Goal: Information Seeking & Learning: Learn about a topic

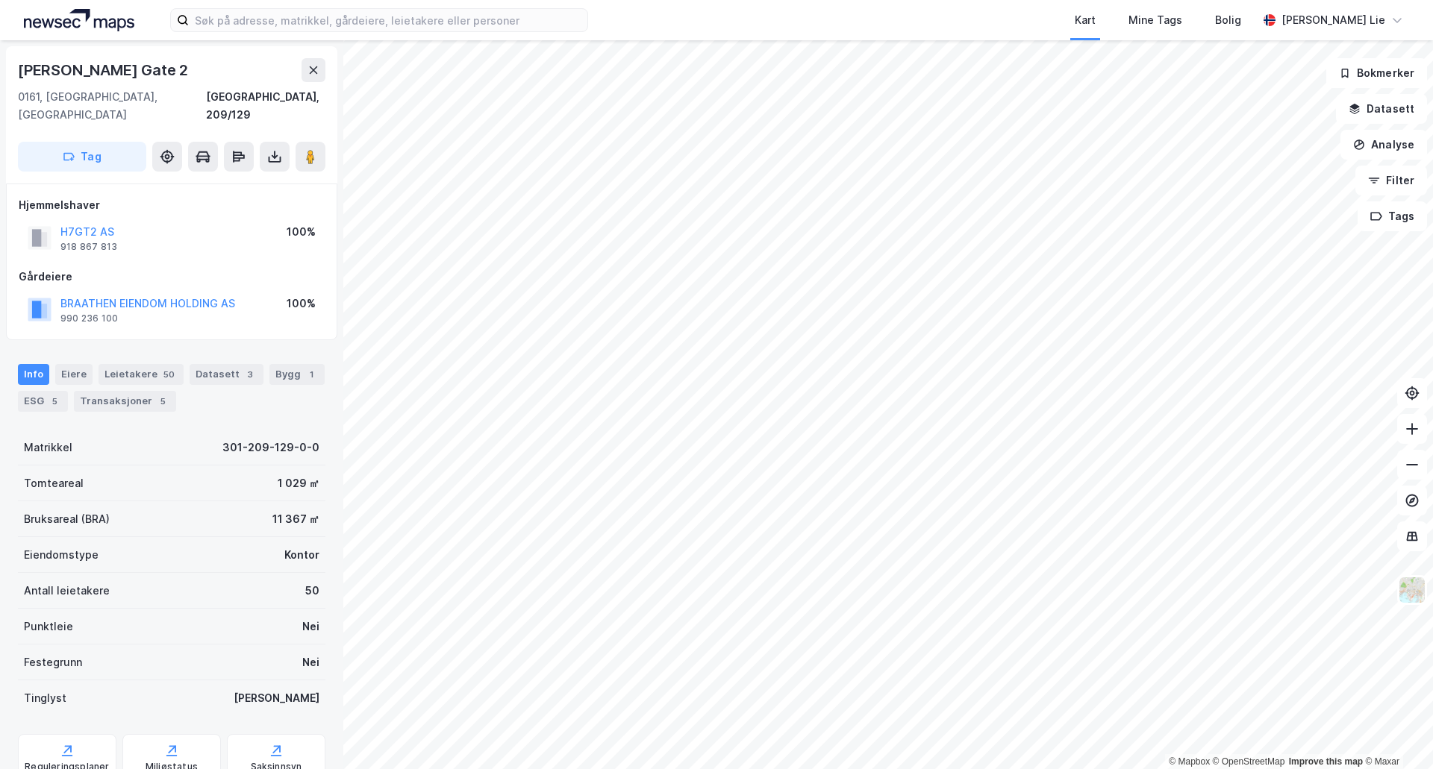
click at [888, 14] on div "Kart Mine Tags Bolig" at bounding box center [959, 20] width 598 height 40
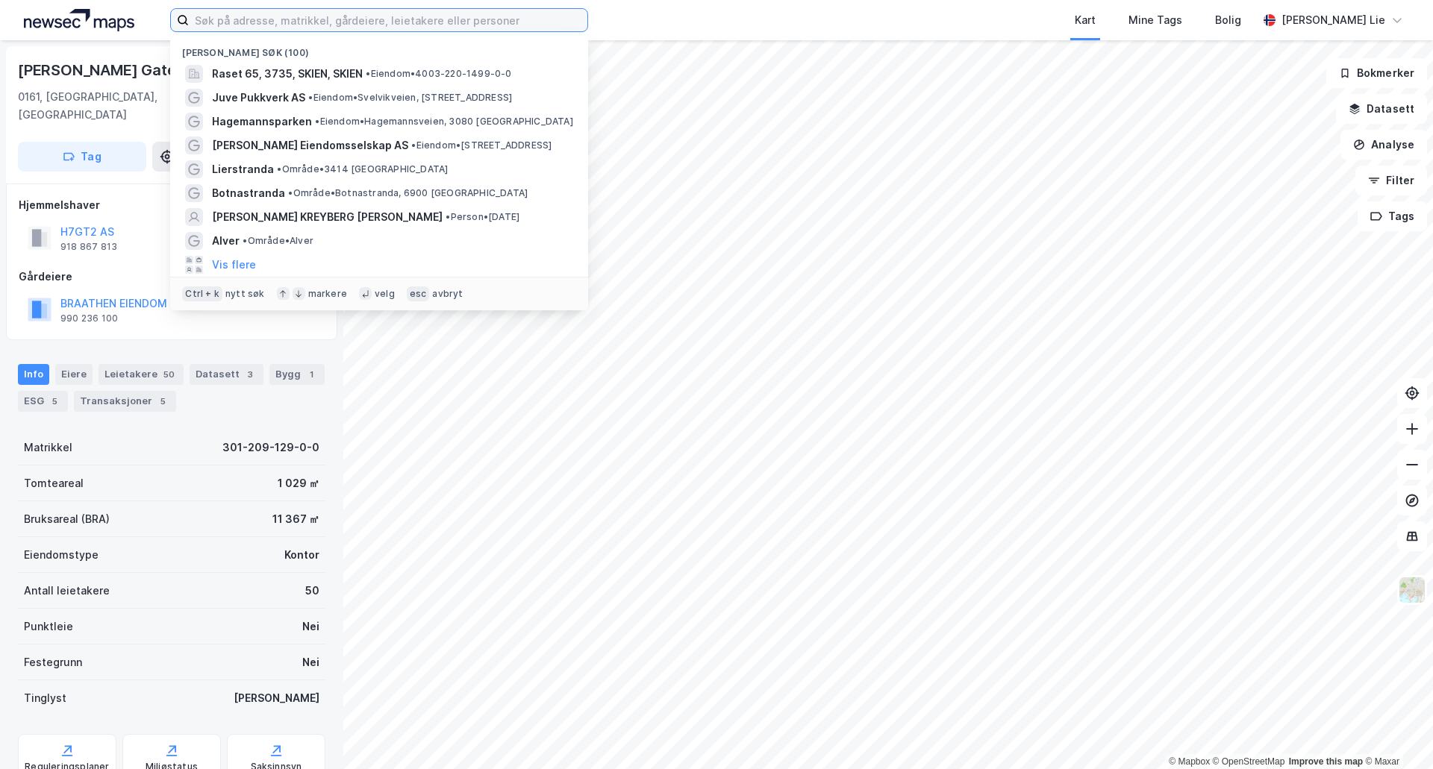
click at [448, 22] on input at bounding box center [388, 20] width 398 height 22
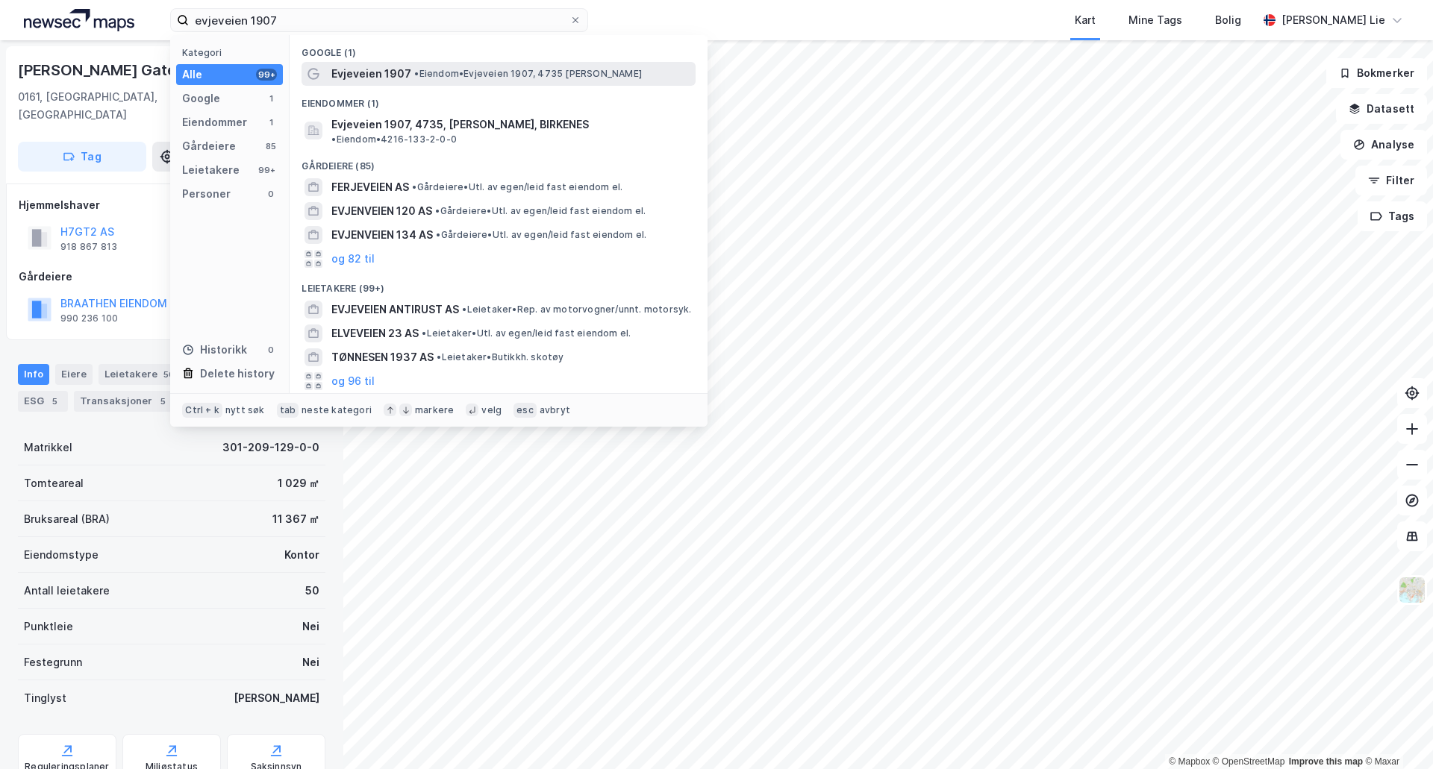
click at [439, 78] on span "• Eiendom • Evjeveien 1907, 4735 [PERSON_NAME]" at bounding box center [528, 74] width 228 height 12
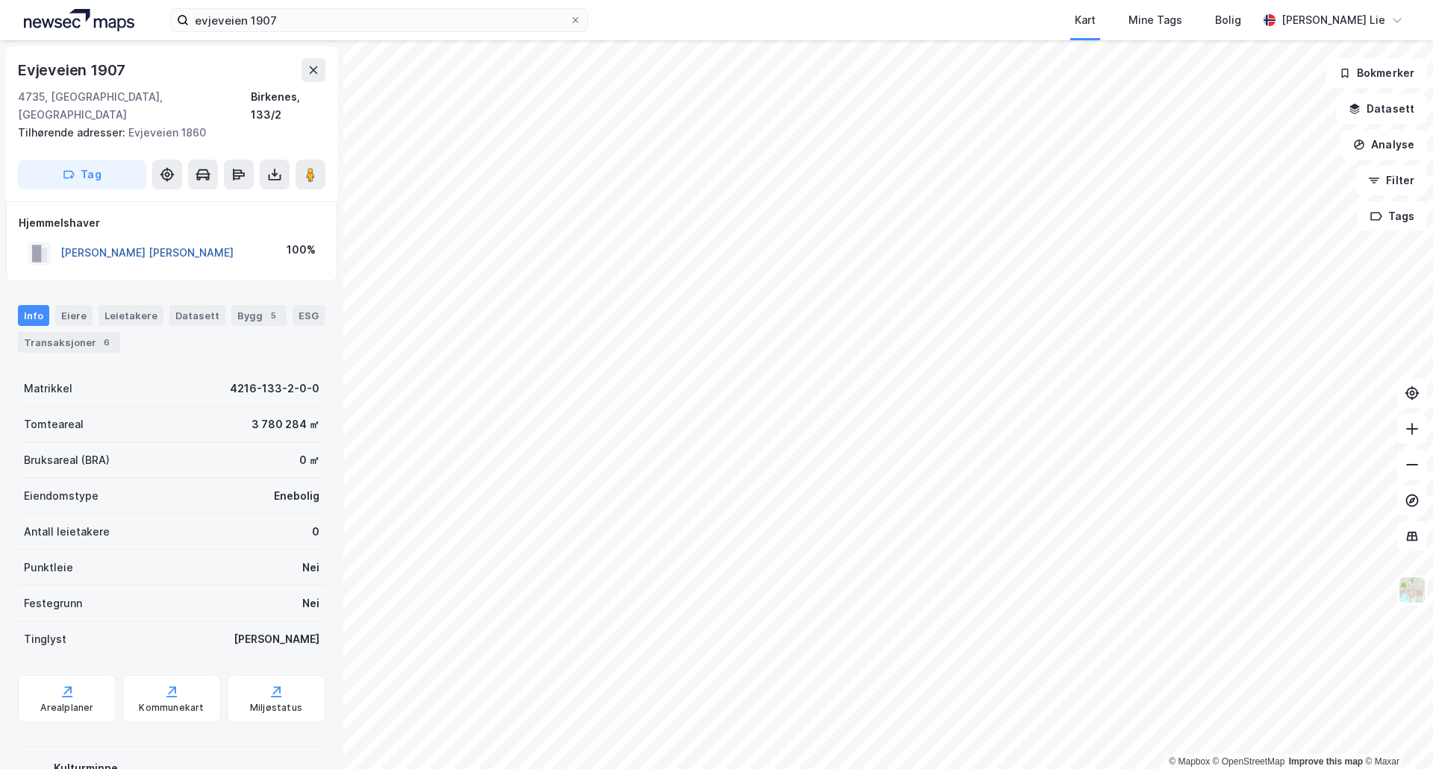
click at [0, 0] on button "[PERSON_NAME] [PERSON_NAME]" at bounding box center [0, 0] width 0 height 0
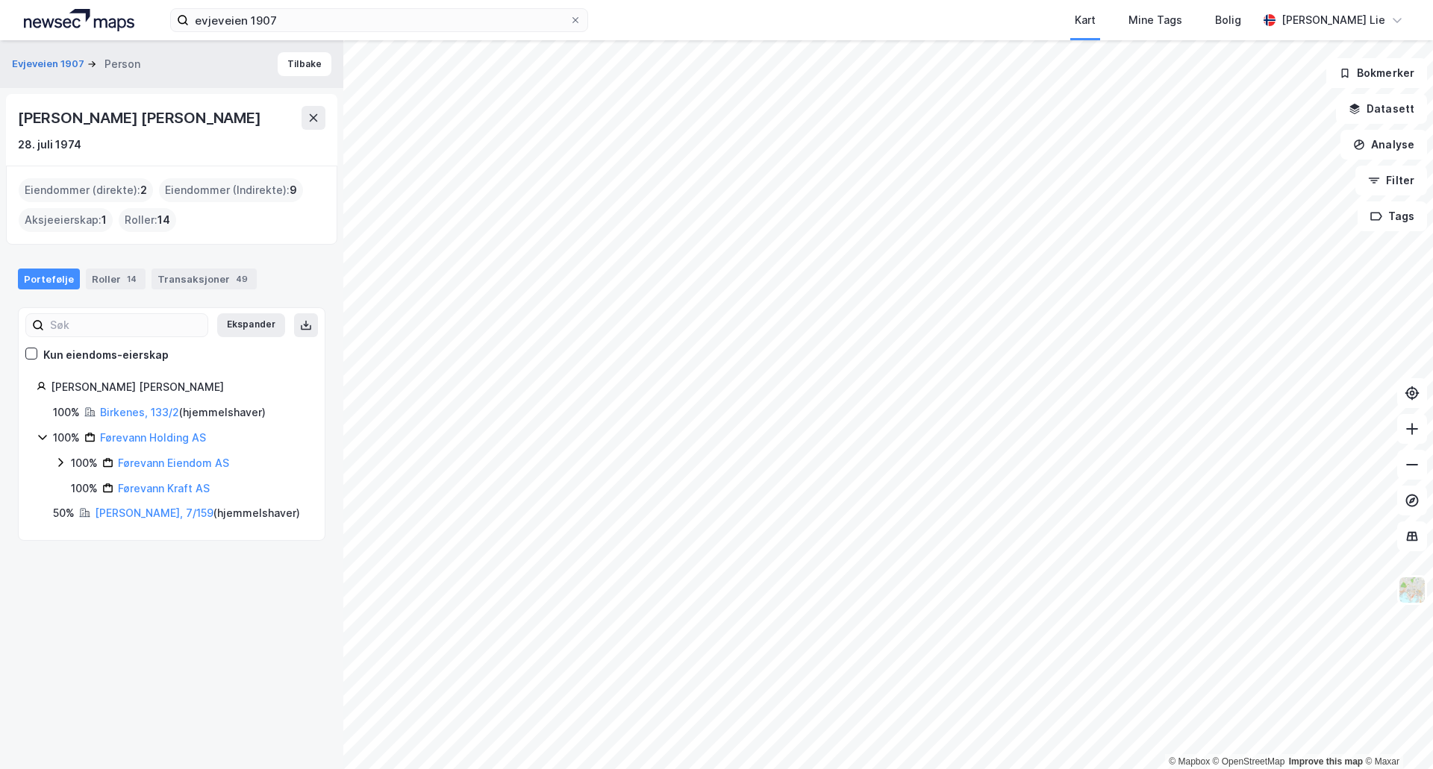
click at [159, 444] on div "Førevann Holding AS" at bounding box center [153, 438] width 106 height 18
click at [153, 437] on link "Førevann Holding AS" at bounding box center [153, 437] width 106 height 13
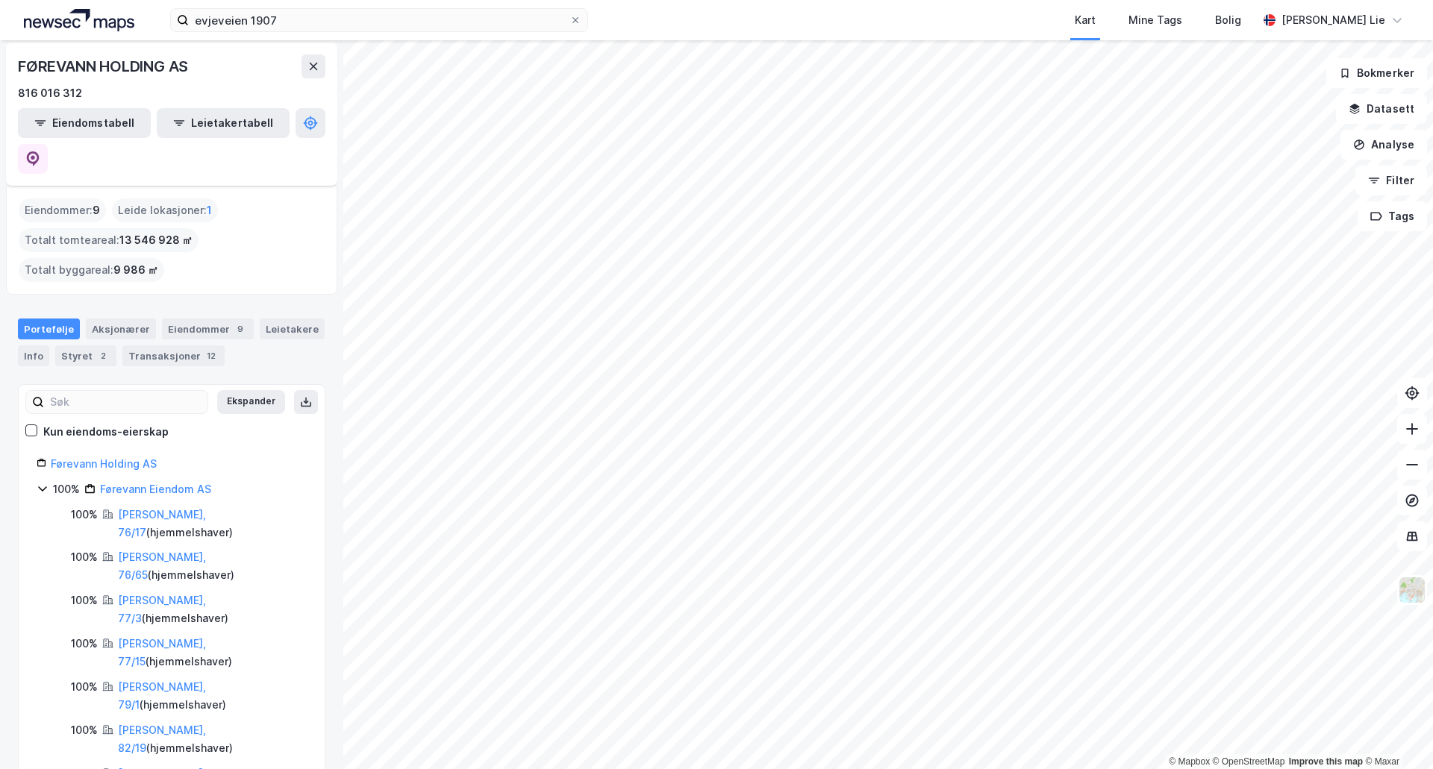
scroll to position [75, 0]
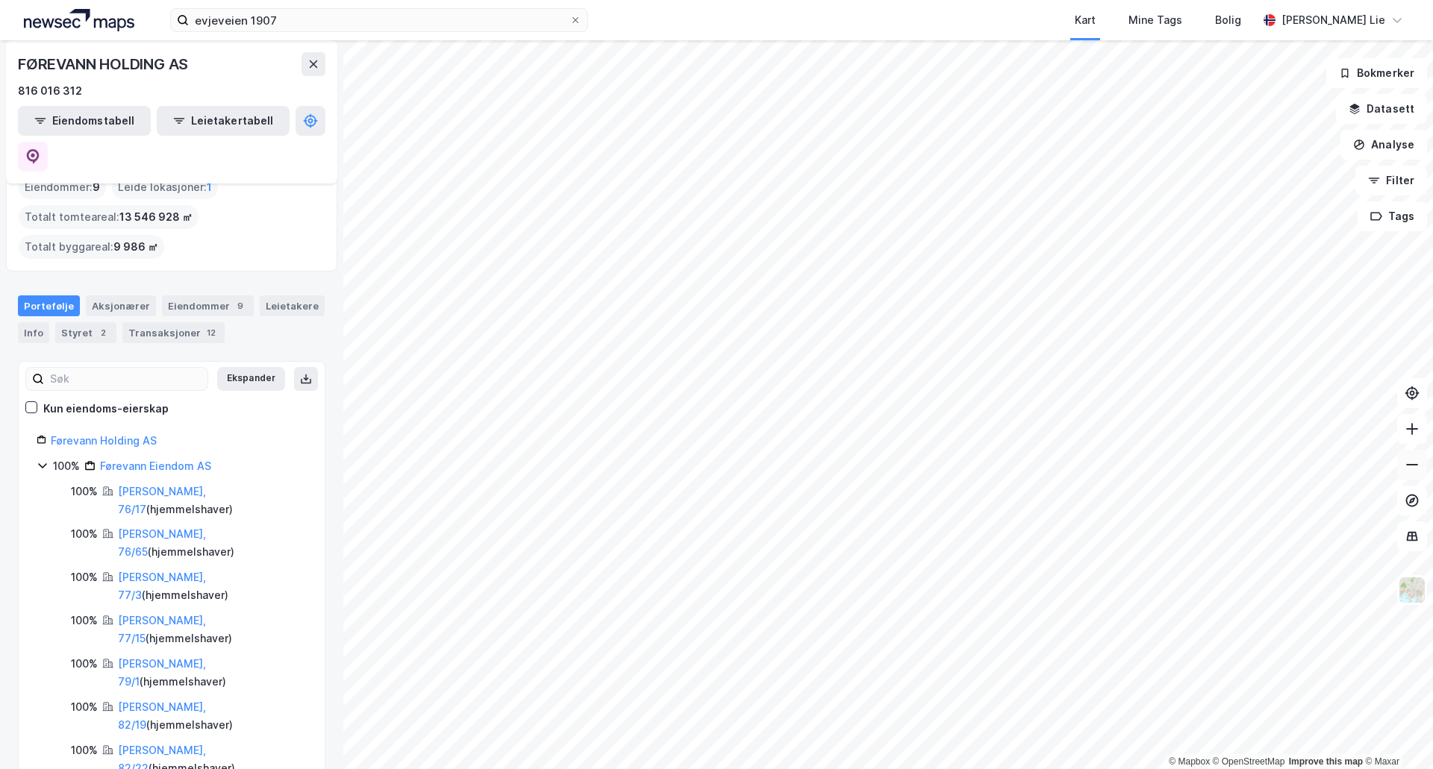
click at [1418, 469] on icon at bounding box center [1411, 464] width 15 height 15
click at [113, 296] on div "Aksjonærer" at bounding box center [121, 306] width 70 height 21
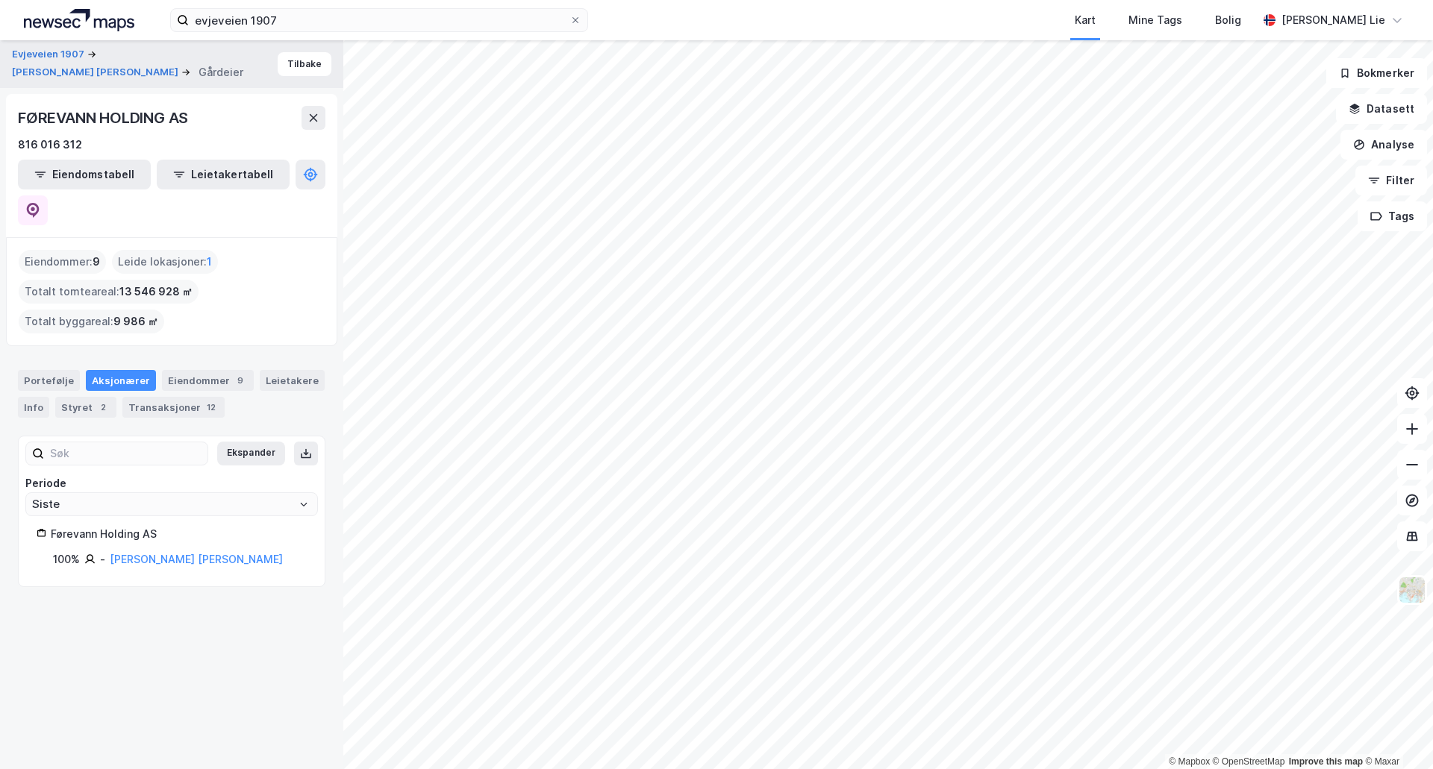
click at [147, 533] on div "Ekspander Periode Siste Førevann Holding AS 100% - [PERSON_NAME] [PERSON_NAME]" at bounding box center [171, 511] width 307 height 151
click at [148, 553] on link "[PERSON_NAME] [PERSON_NAME]" at bounding box center [196, 559] width 173 height 13
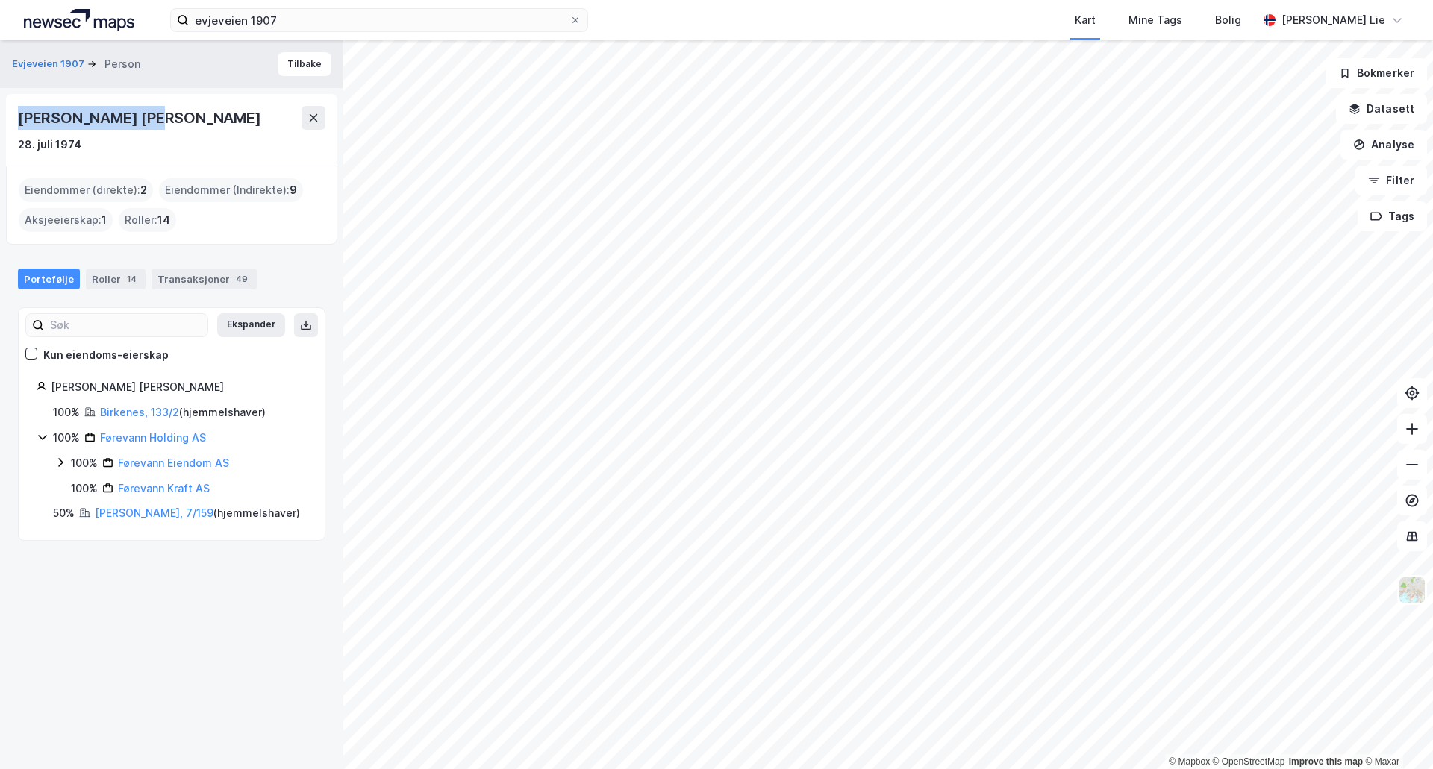
drag, startPoint x: 159, startPoint y: 110, endPoint x: 15, endPoint y: 120, distance: 144.3
click at [15, 120] on div "[PERSON_NAME] [PERSON_NAME] 28. [PERSON_NAME] 1974" at bounding box center [171, 130] width 331 height 72
copy div "[PERSON_NAME] [PERSON_NAME]"
click at [296, 57] on button "Tilbake" at bounding box center [305, 64] width 54 height 24
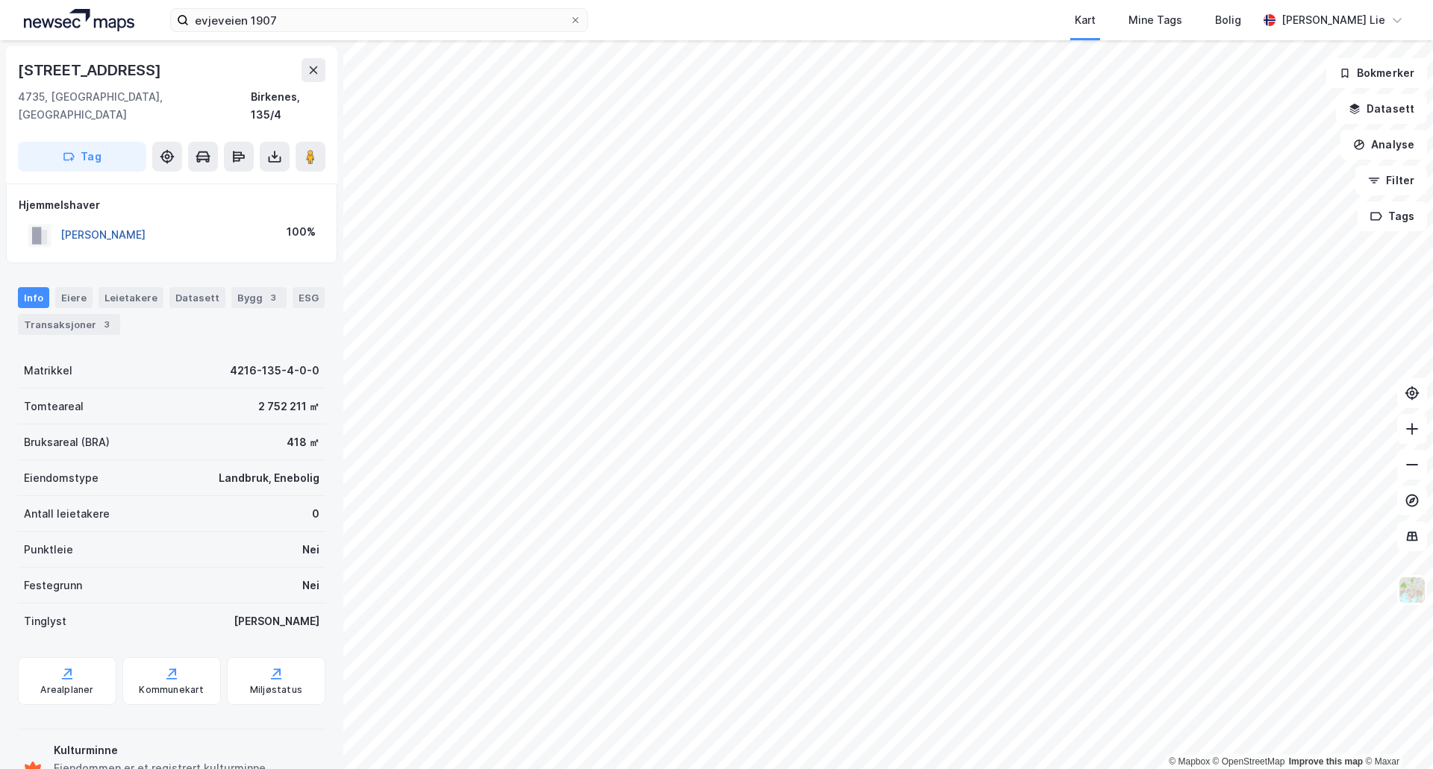
click at [0, 0] on button "[PERSON_NAME]" at bounding box center [0, 0] width 0 height 0
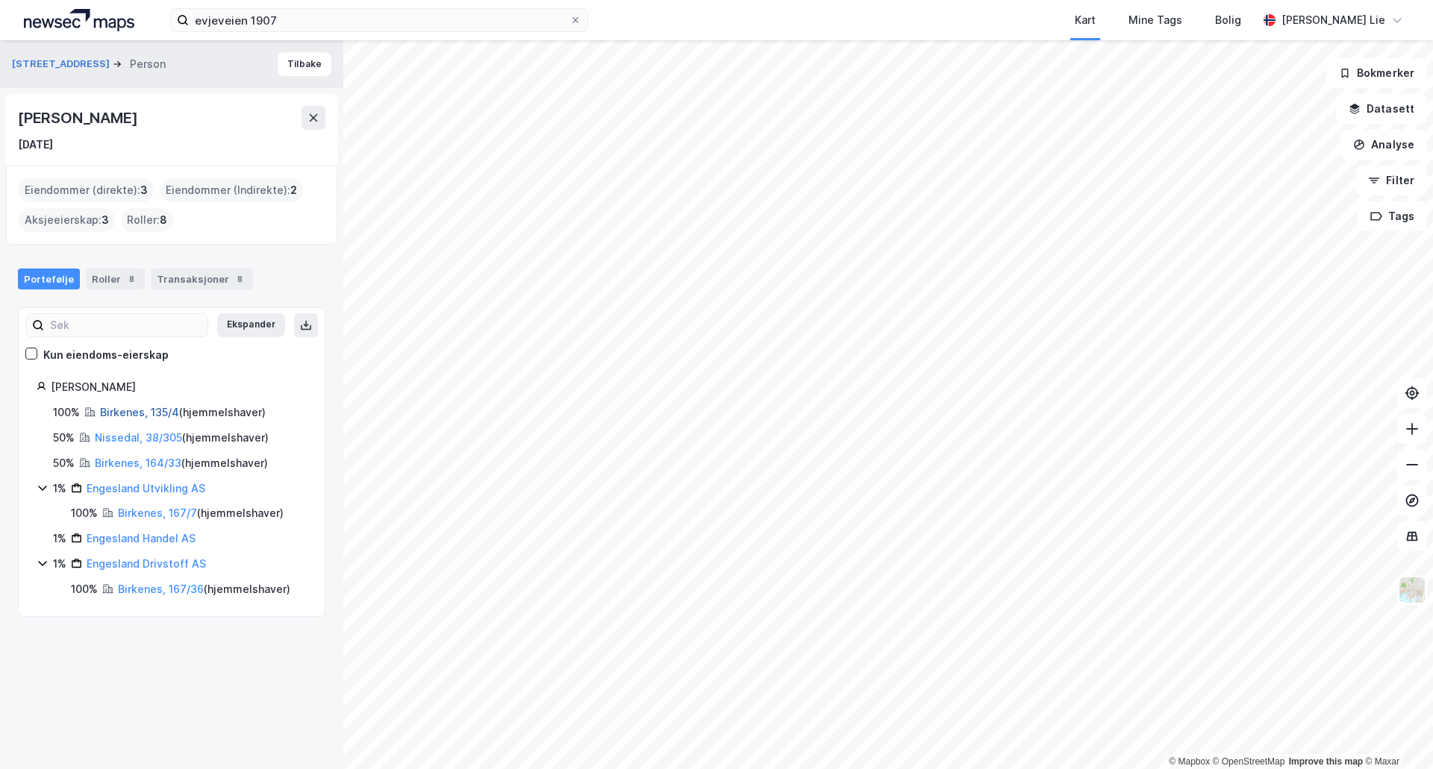
click at [119, 416] on link "Birkenes, 135/4" at bounding box center [139, 412] width 79 height 13
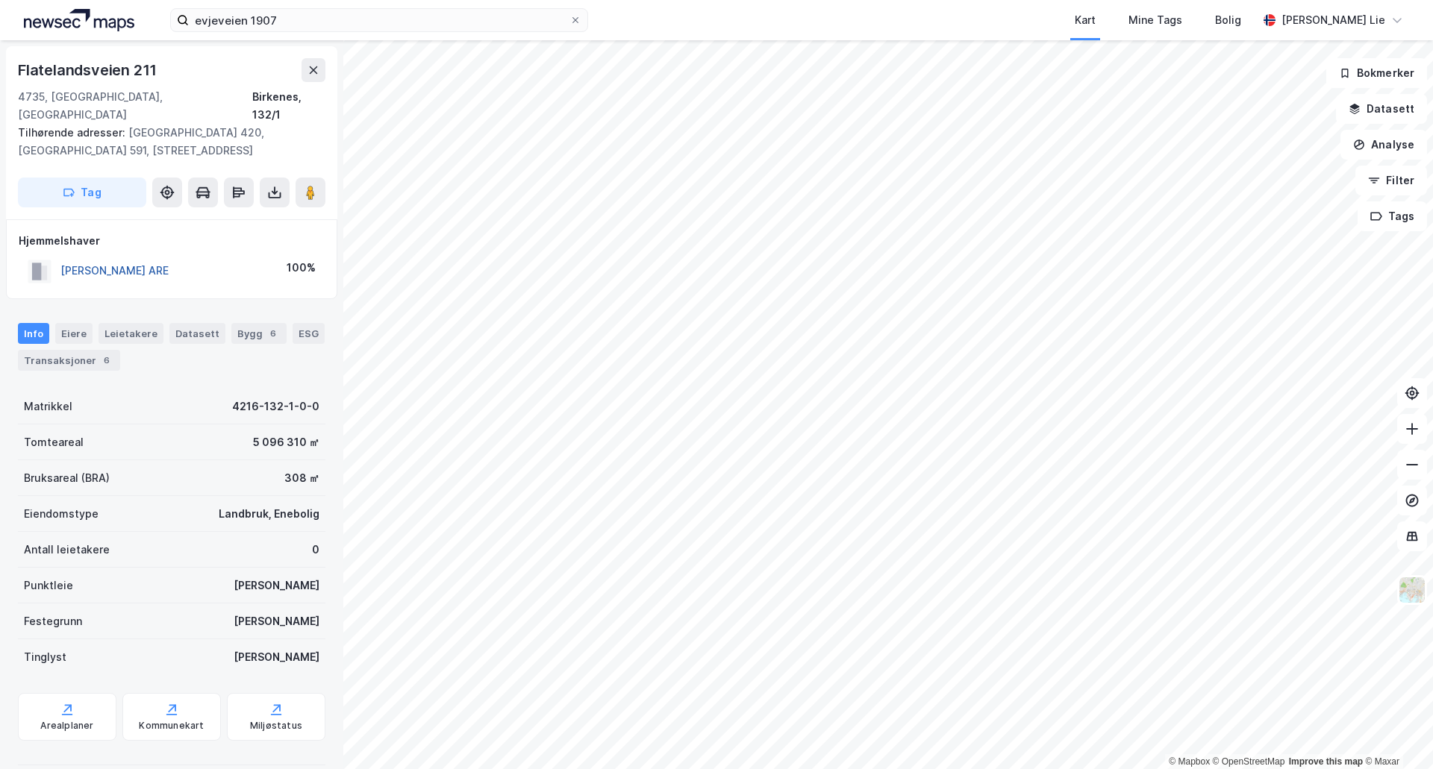
click at [0, 0] on button "[PERSON_NAME] ARE" at bounding box center [0, 0] width 0 height 0
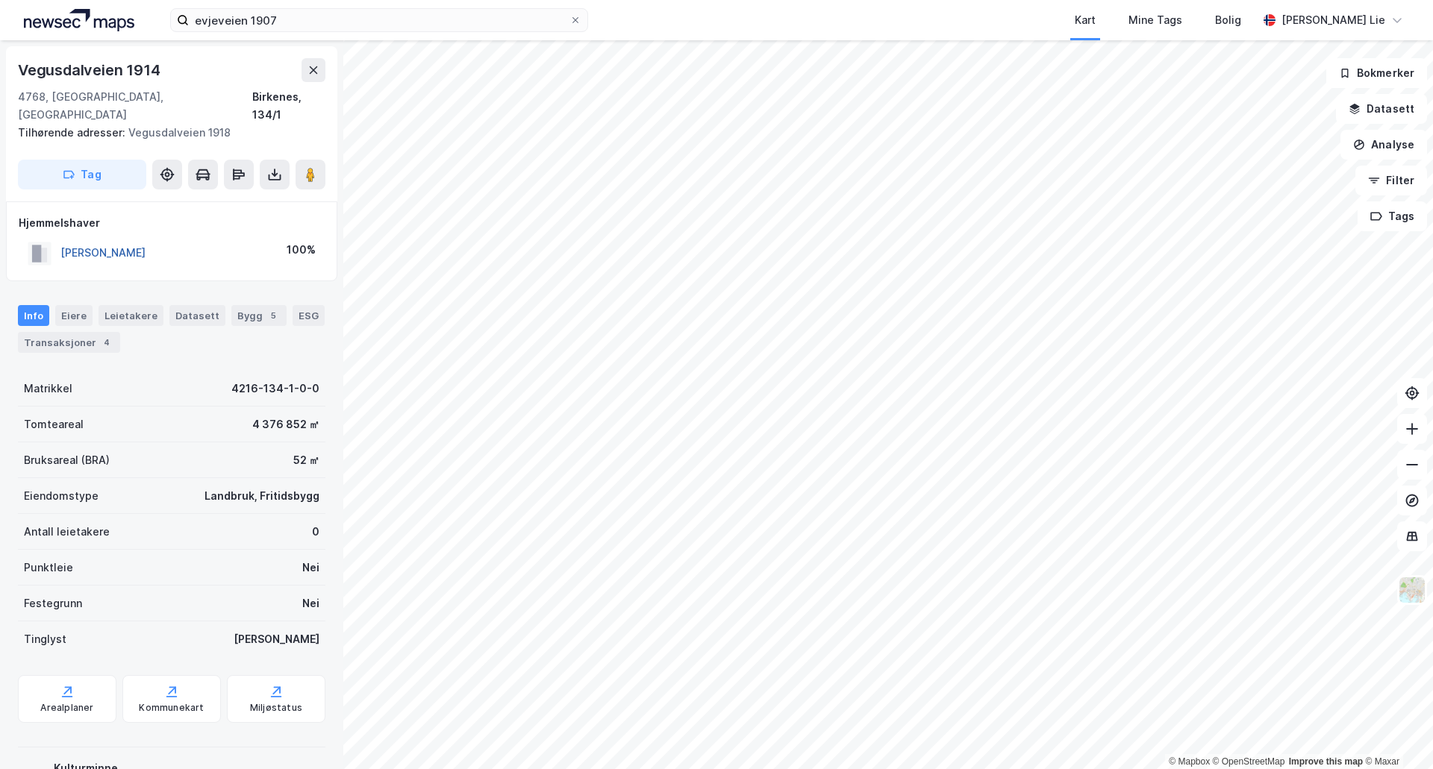
click at [0, 0] on button "[PERSON_NAME]" at bounding box center [0, 0] width 0 height 0
click at [971, 769] on html "evjeveien 1907 Kart Mine Tags [PERSON_NAME] Lie © Mapbox © OpenStreetMap Improv…" at bounding box center [716, 384] width 1433 height 769
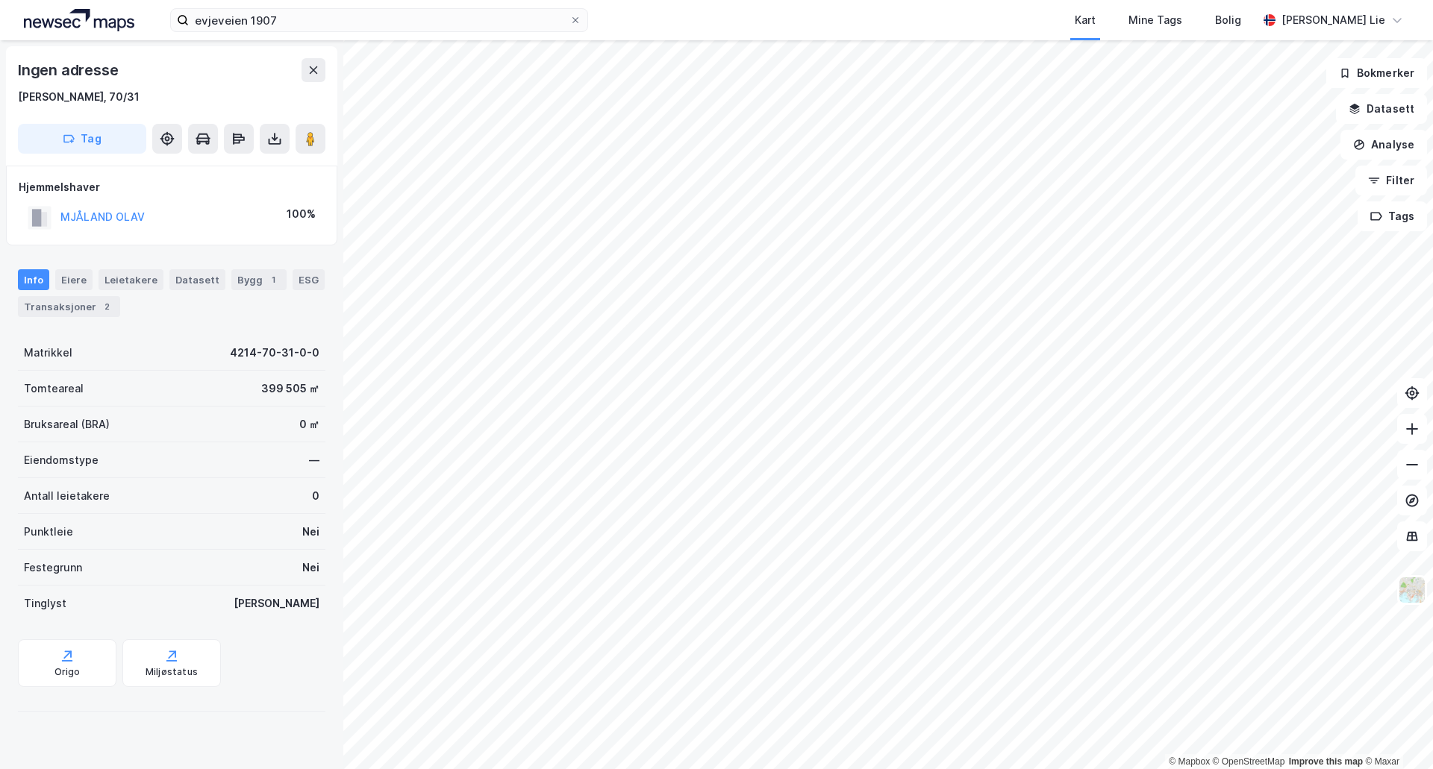
click at [1143, 769] on html "evjeveien 1907 Kart Mine Tags [PERSON_NAME] Lie © Mapbox © OpenStreetMap Improv…" at bounding box center [716, 384] width 1433 height 769
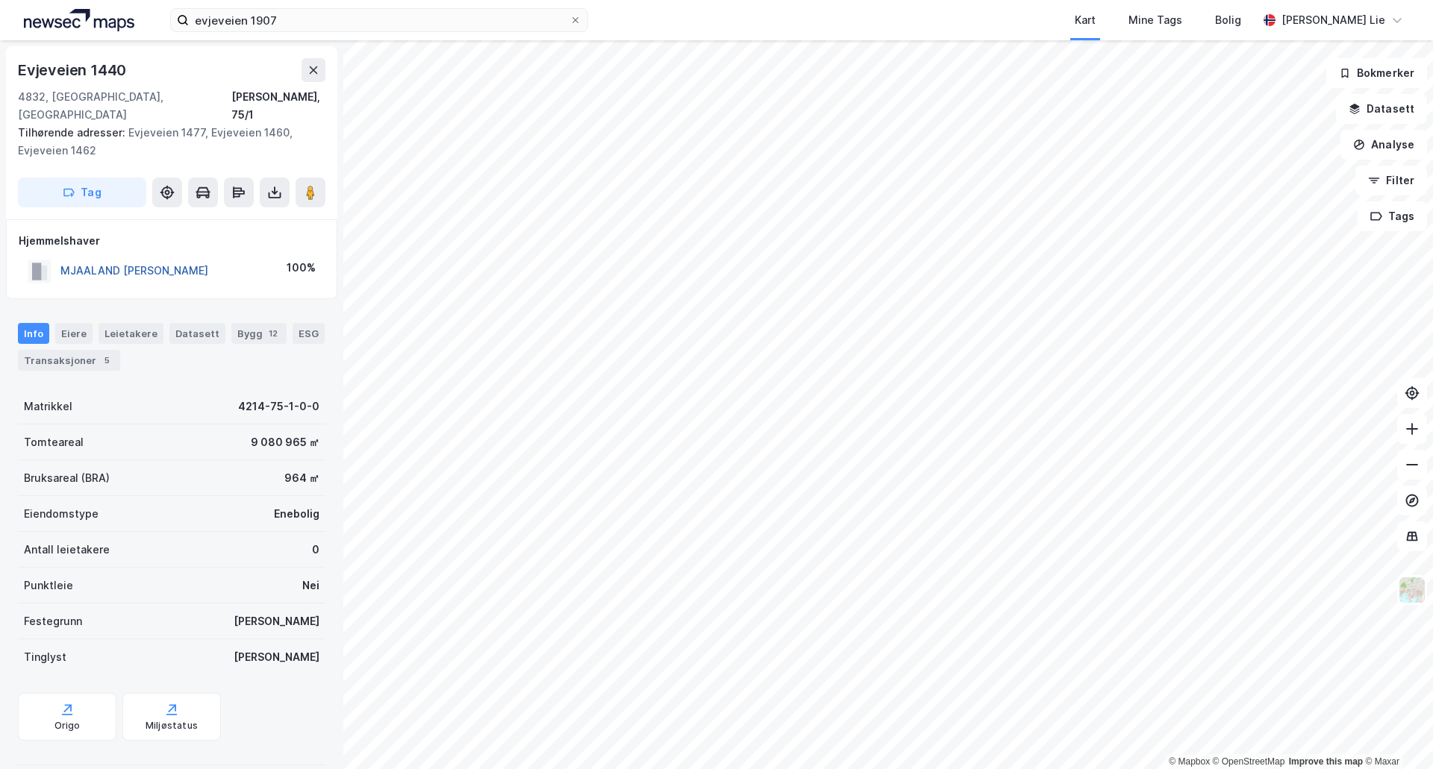
click at [0, 0] on button "MJAALAND [PERSON_NAME]" at bounding box center [0, 0] width 0 height 0
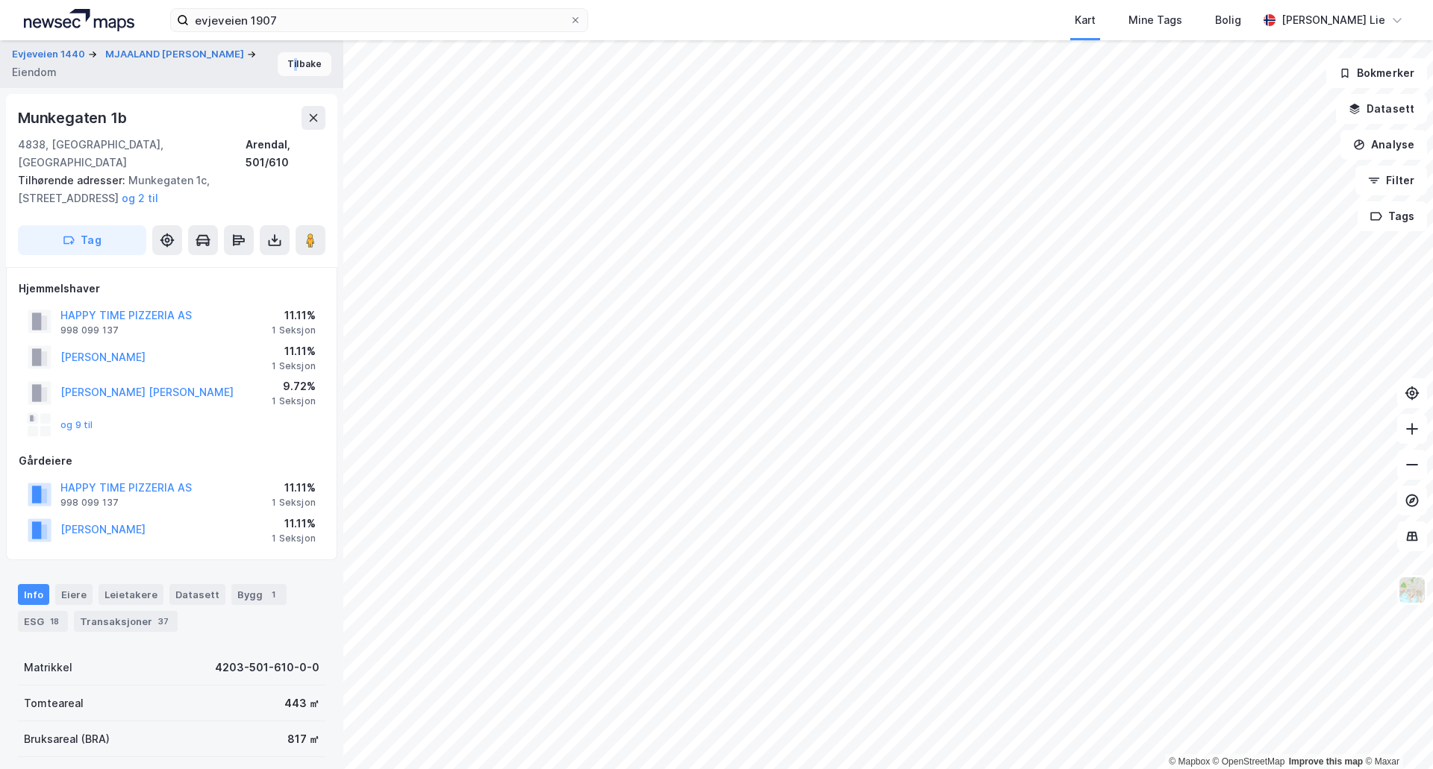
drag, startPoint x: 285, startPoint y: 46, endPoint x: 287, endPoint y: 54, distance: 8.3
click at [287, 51] on div "Evjeveien 1440 MJAALAND [PERSON_NAME]" at bounding box center [171, 64] width 343 height 48
click at [288, 67] on button "Tilbake" at bounding box center [305, 64] width 54 height 24
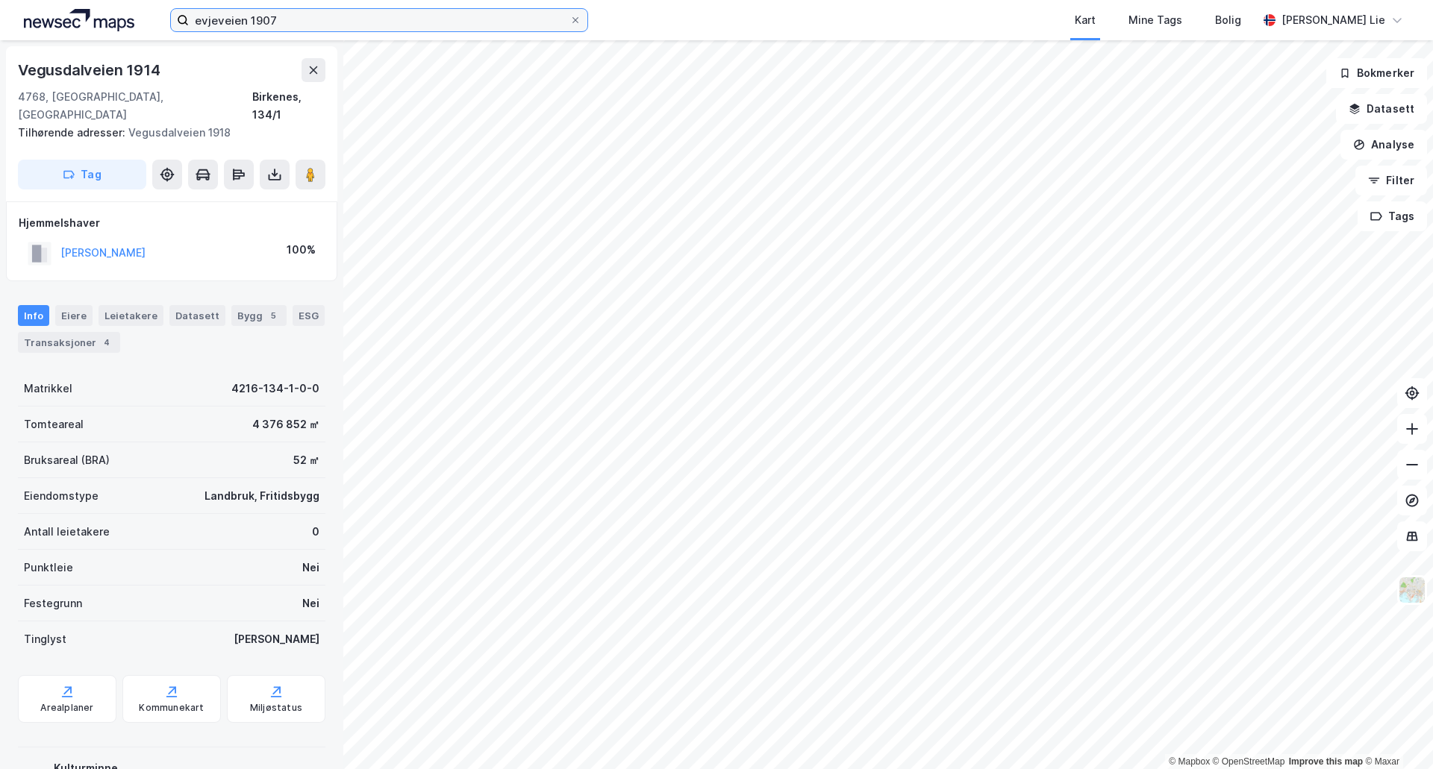
click at [313, 19] on input "evjeveien 1907" at bounding box center [379, 20] width 381 height 22
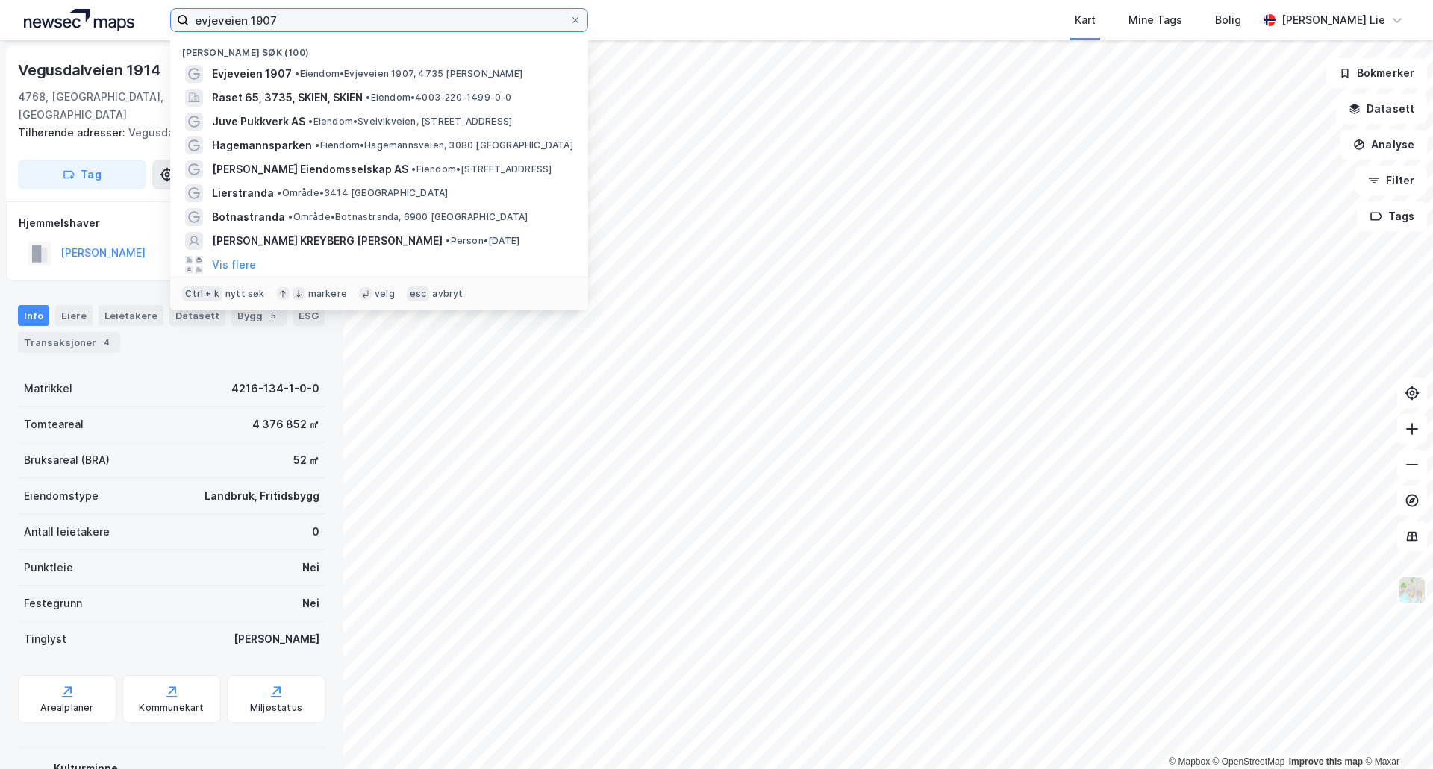
click at [313, 19] on input "evjeveien 1907" at bounding box center [379, 20] width 381 height 22
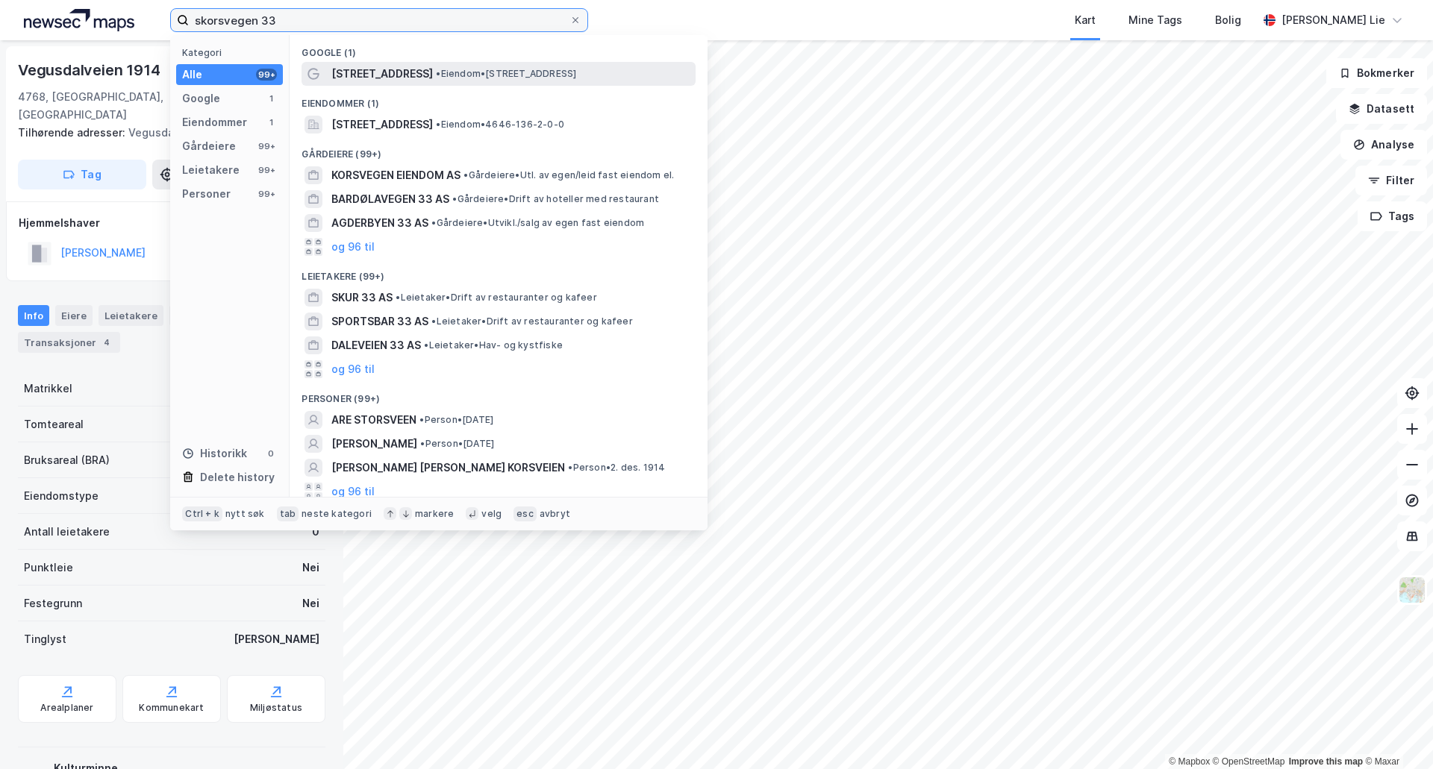
type input "skorsvegen 33"
click at [391, 78] on span "[STREET_ADDRESS]" at bounding box center [381, 74] width 101 height 18
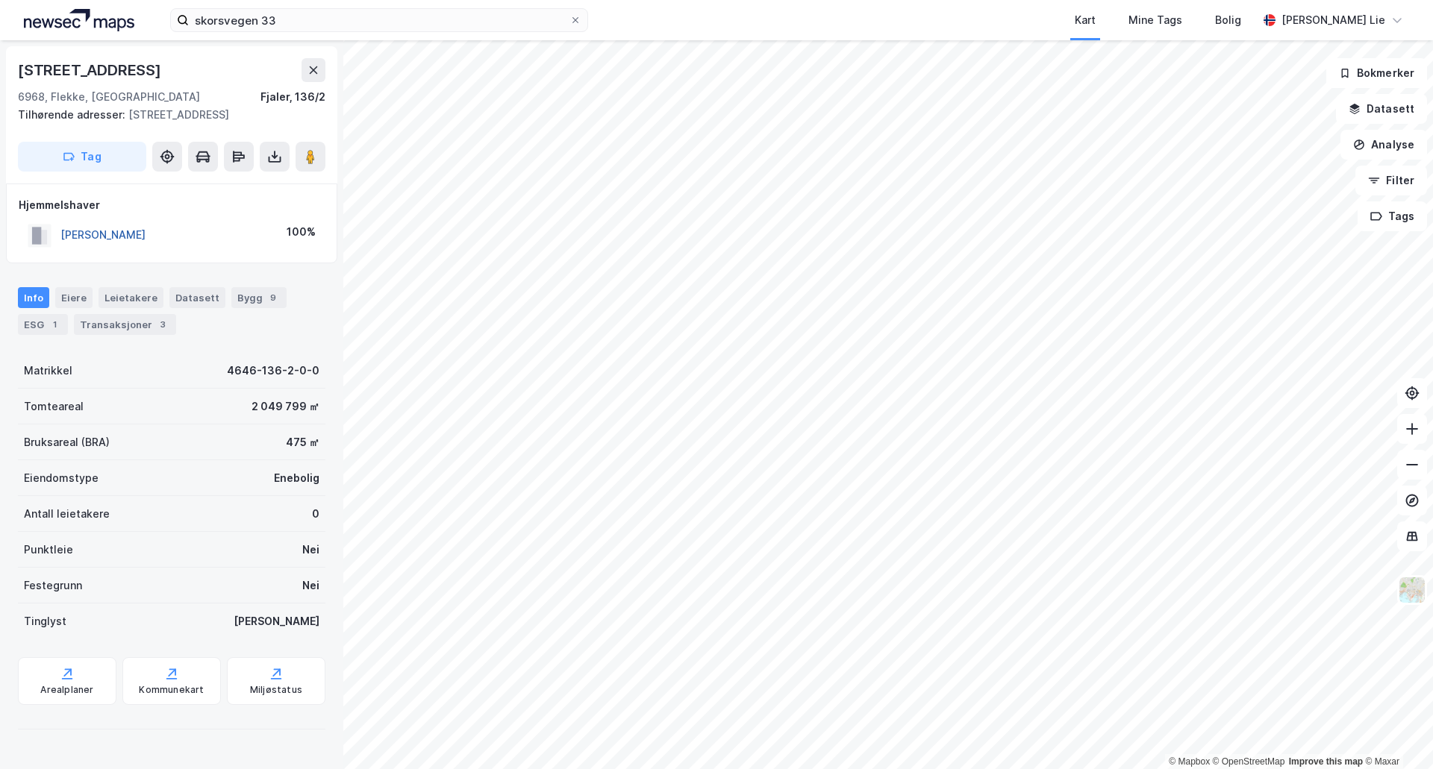
click at [0, 0] on button "[PERSON_NAME]" at bounding box center [0, 0] width 0 height 0
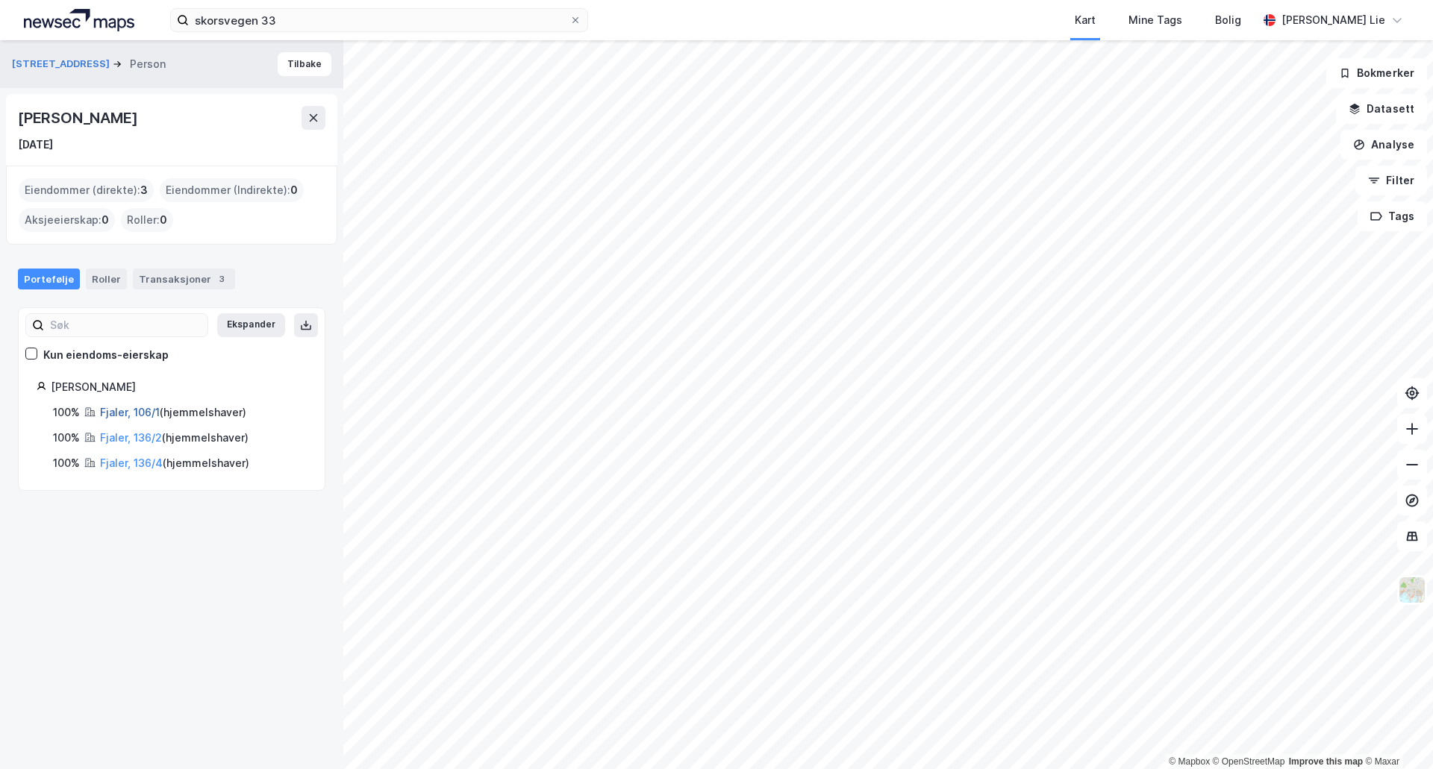
click at [115, 412] on link "Fjaler, 106/1" at bounding box center [130, 412] width 60 height 13
